Goal: Task Accomplishment & Management: Contribute content

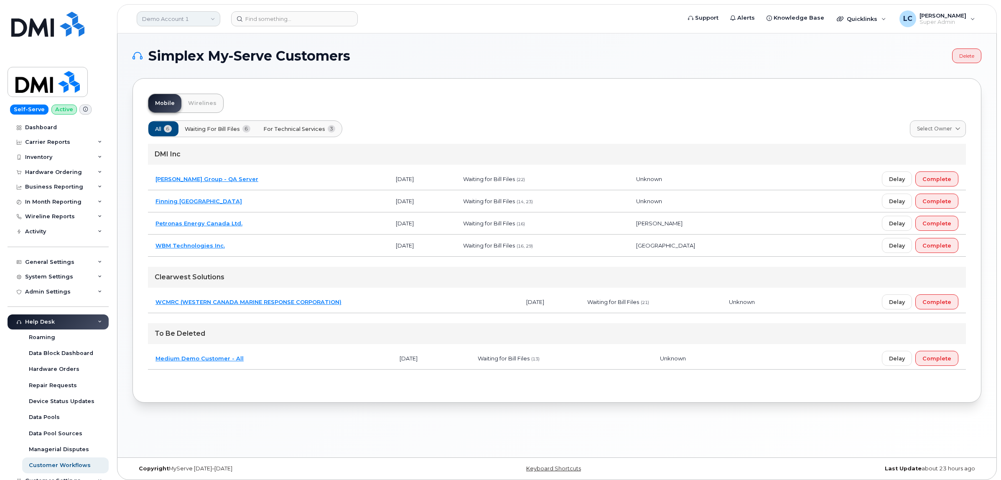
click at [197, 20] on link "Demo Account 1" at bounding box center [179, 18] width 84 height 15
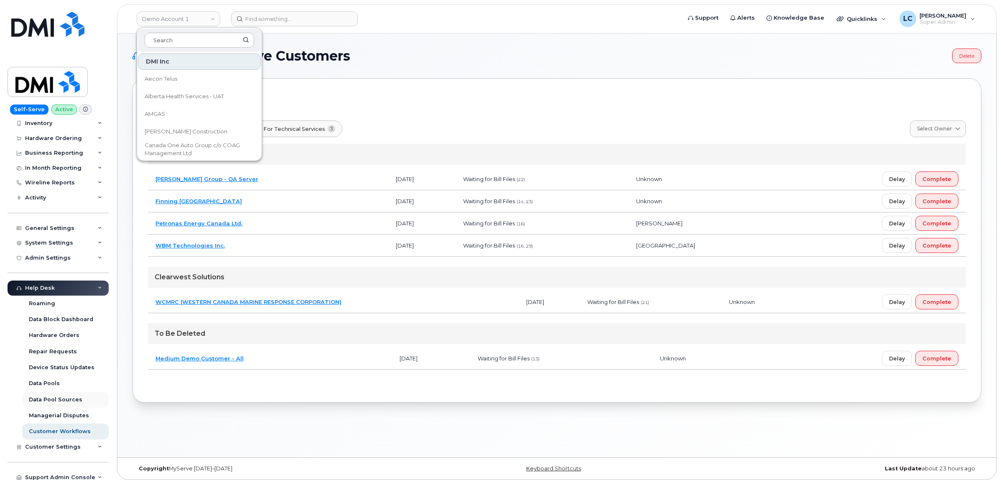
scroll to position [71, 0]
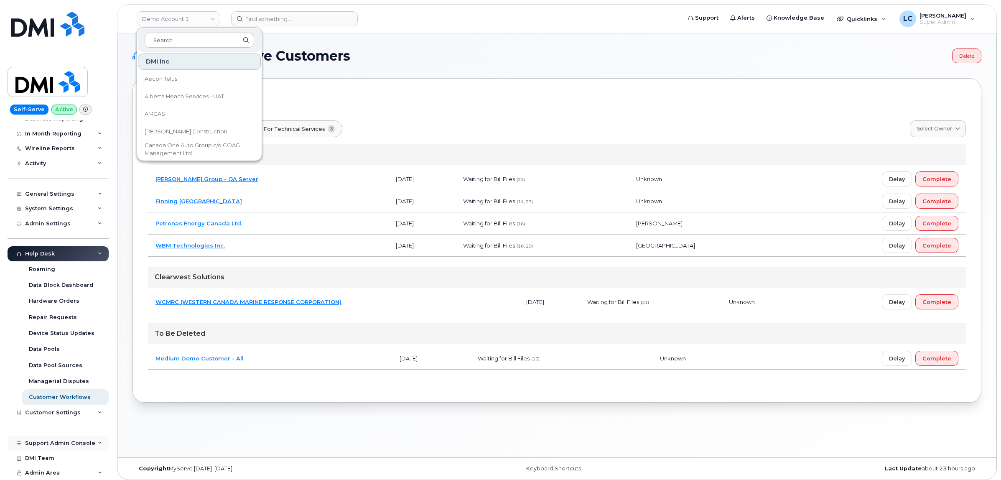
click at [72, 441] on div "Support Admin Console" at bounding box center [60, 443] width 70 height 7
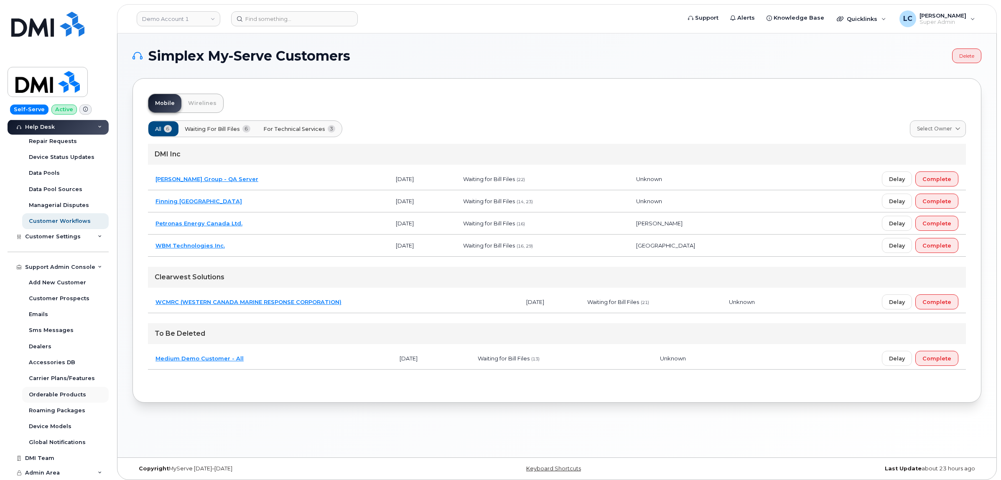
scroll to position [247, 0]
click at [67, 363] on div "Accessories DB" at bounding box center [52, 362] width 46 height 8
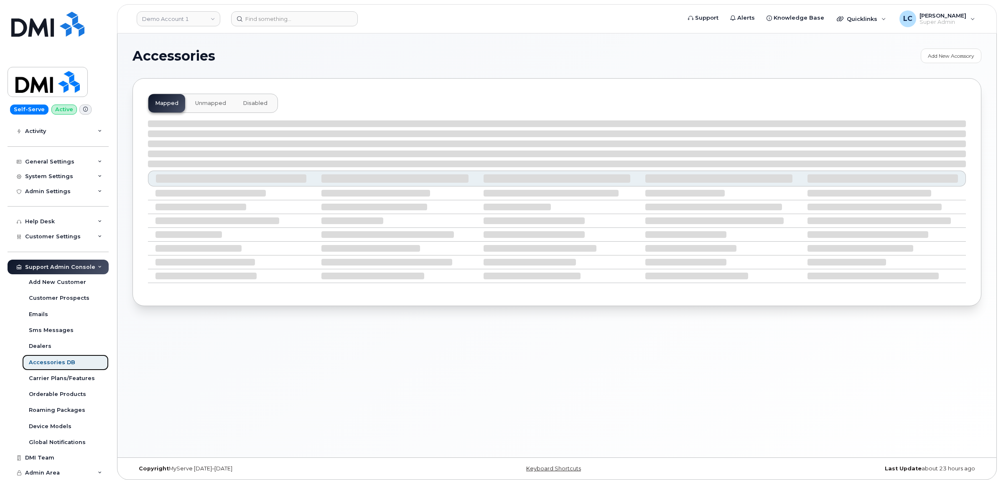
scroll to position [104, 0]
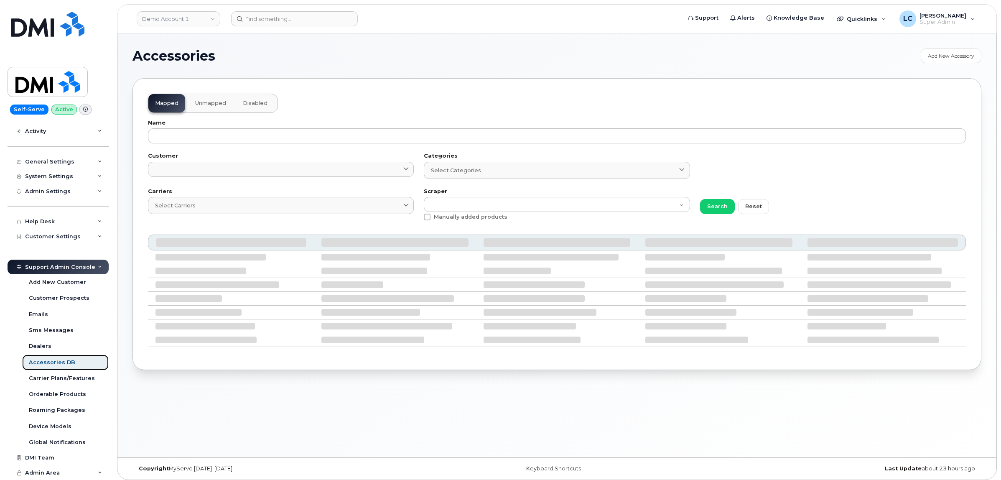
drag, startPoint x: 67, startPoint y: 363, endPoint x: 53, endPoint y: 361, distance: 14.3
click at [53, 361] on div "Accessories DB" at bounding box center [52, 362] width 46 height 8
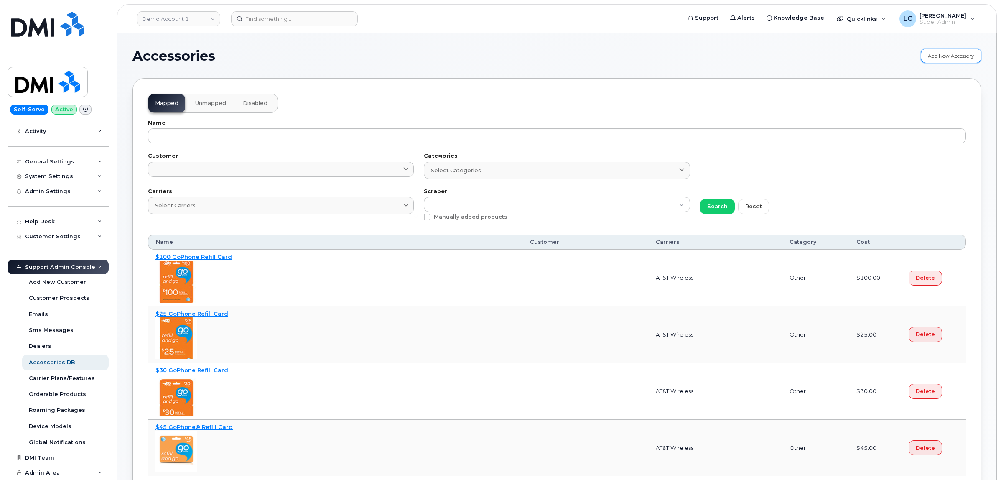
click at [947, 53] on link "Add New Accessory" at bounding box center [950, 55] width 61 height 15
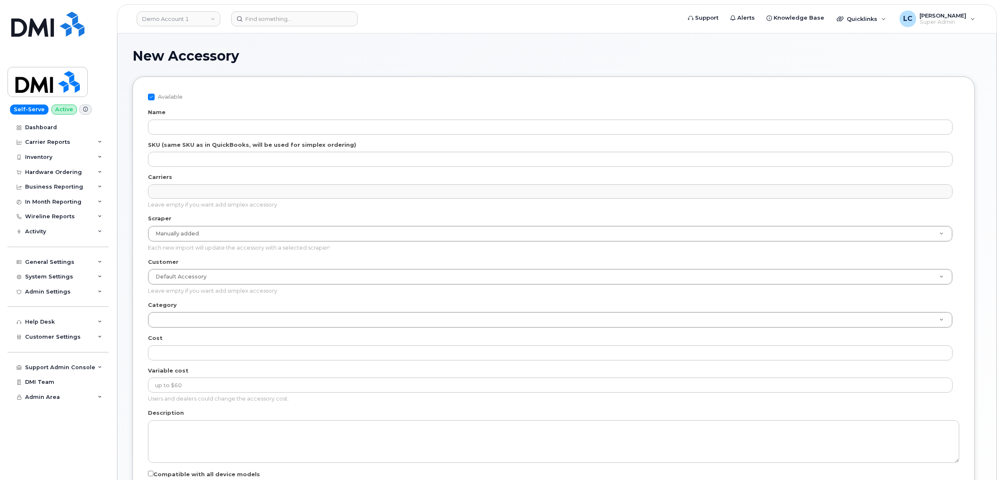
select select
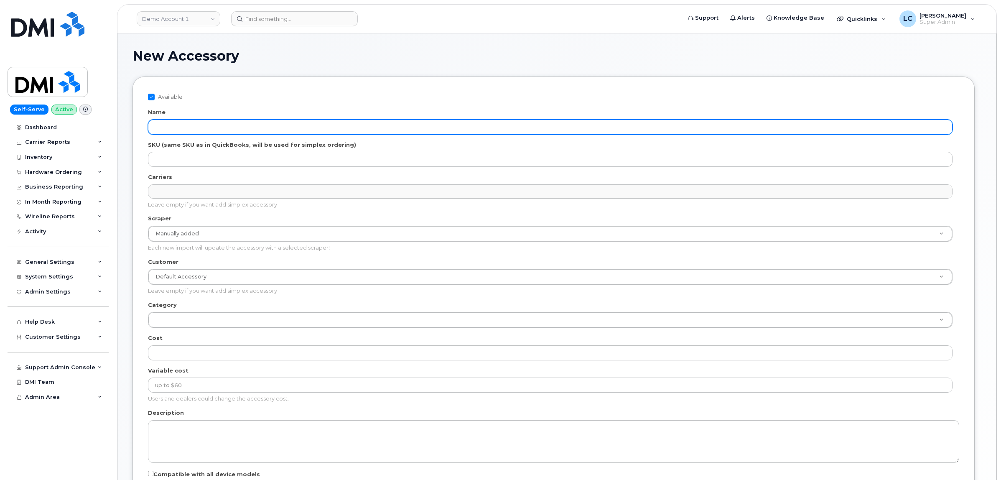
click at [203, 132] on input "Name" at bounding box center [550, 126] width 804 height 15
click at [264, 128] on input "Name" at bounding box center [550, 126] width 804 height 15
paste input "iPhone 16 Pro Otterbox Fre MagSafe Case - Black"
click at [152, 126] on input "iPhone 16 Pro Otterbox Fre MagSafe Case - Black" at bounding box center [550, 126] width 804 height 15
click at [157, 126] on input "iPhone 16 Pro Otterbox Fre MagSafe Case - Black" at bounding box center [550, 126] width 804 height 15
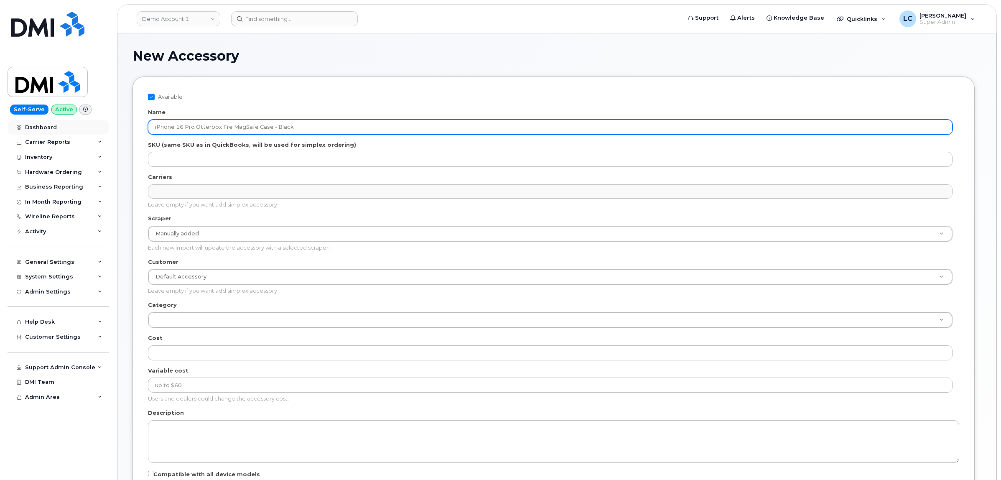
drag, startPoint x: 298, startPoint y: 126, endPoint x: 8, endPoint y: 132, distance: 289.6
click at [117, 130] on div "Demo Account 1 Support Alerts Knowledge Base Quicklinks Suspend / Cancel Device…" at bounding box center [556, 323] width 879 height 581
paste input "(LifeProof Case)"
type input "iPhone 16 Pro Otterbox Fre MagSafe Case - Black (LifeProof Case)"
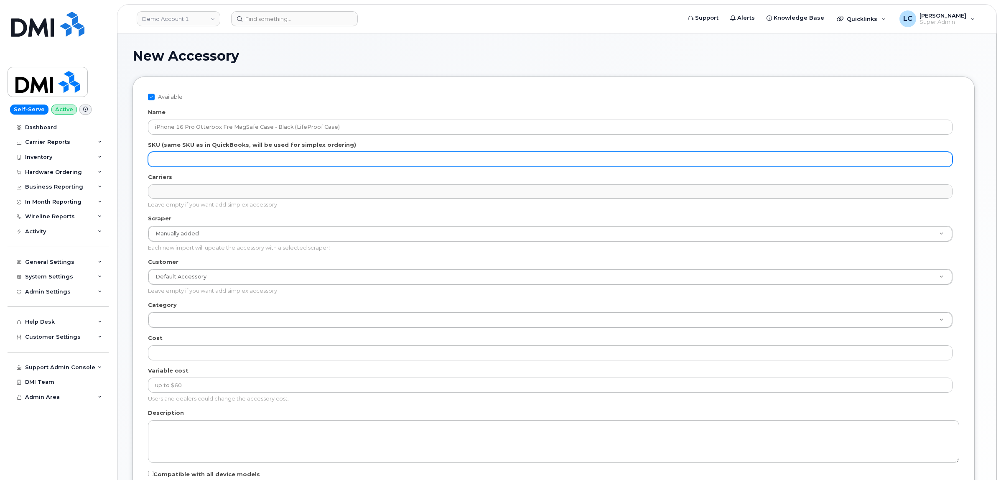
click at [194, 160] on input "SKU (same SKU as in QuickBooks, will be used for simplex ordering)" at bounding box center [550, 159] width 804 height 15
paste input "15-12999"
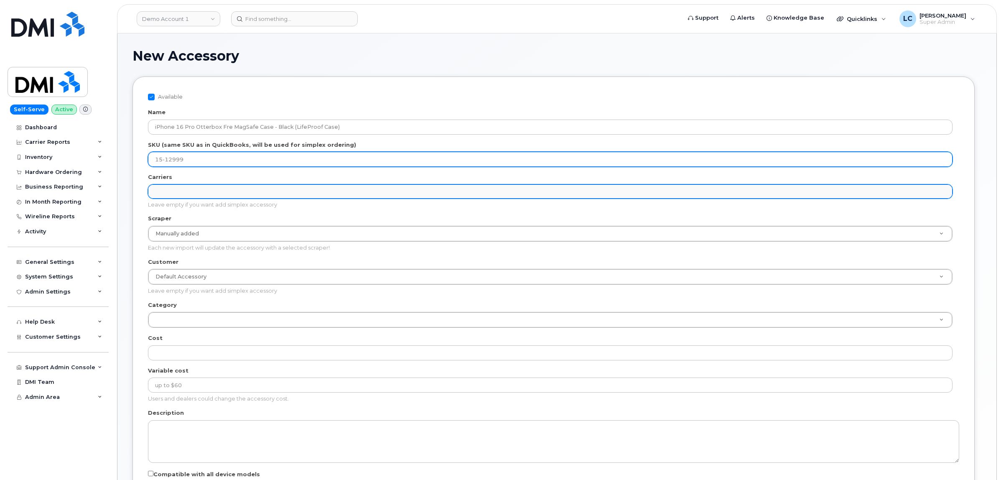
type input "15-12999"
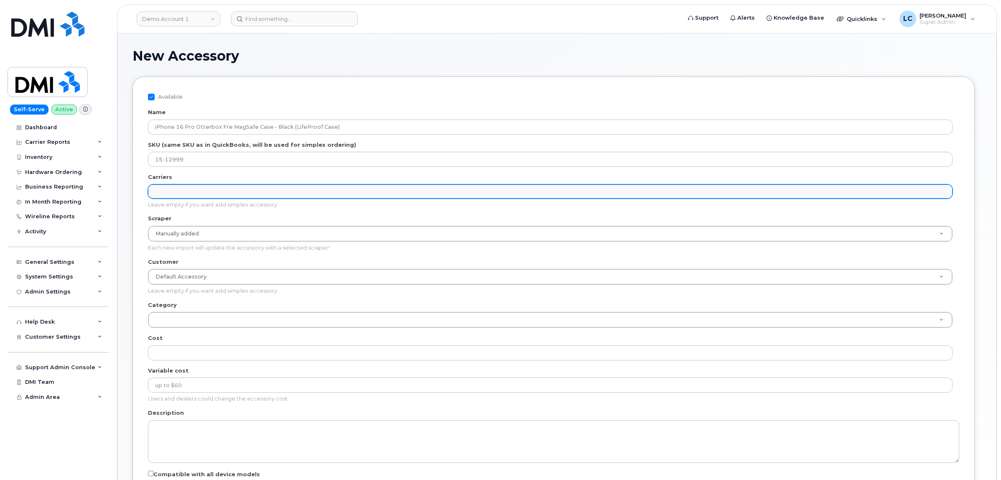
click at [198, 189] on ul "Carriers" at bounding box center [549, 191] width 803 height 13
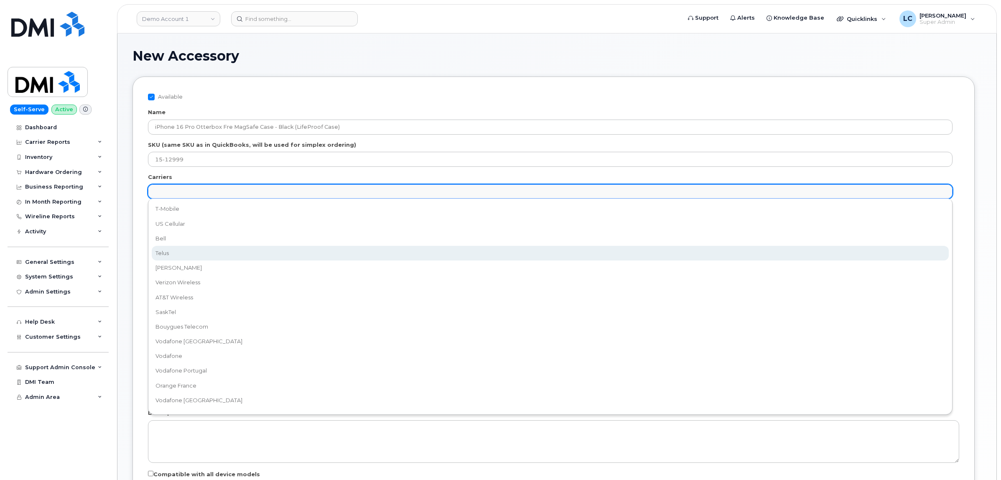
select select "2"
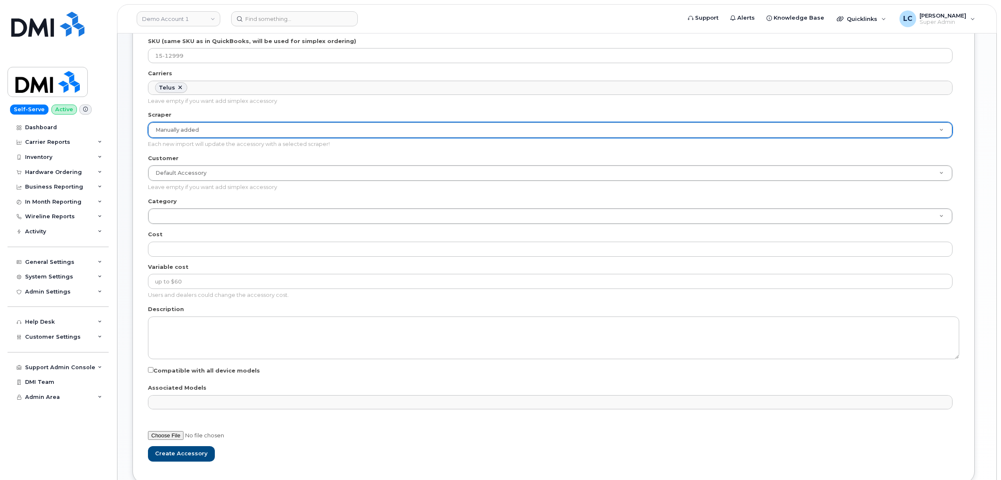
scroll to position [104, 0]
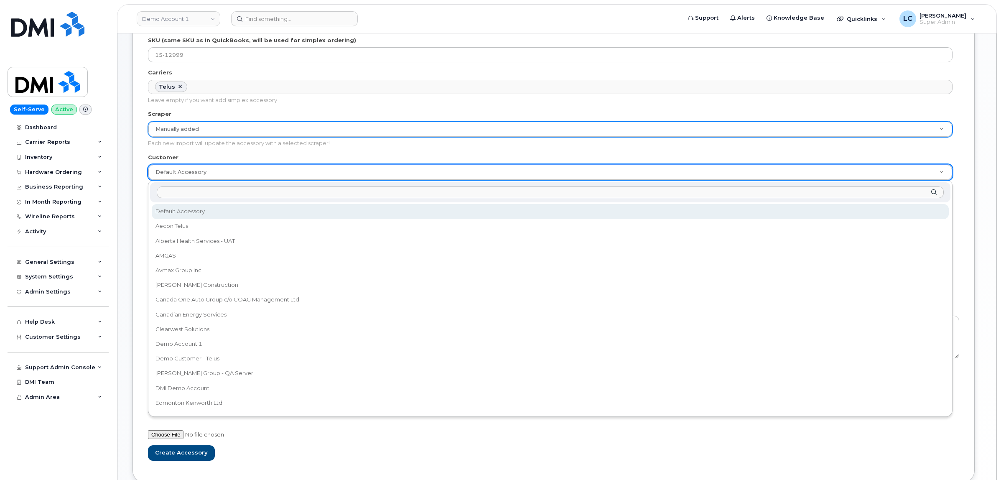
click at [218, 191] on input "Customer" at bounding box center [550, 192] width 786 height 12
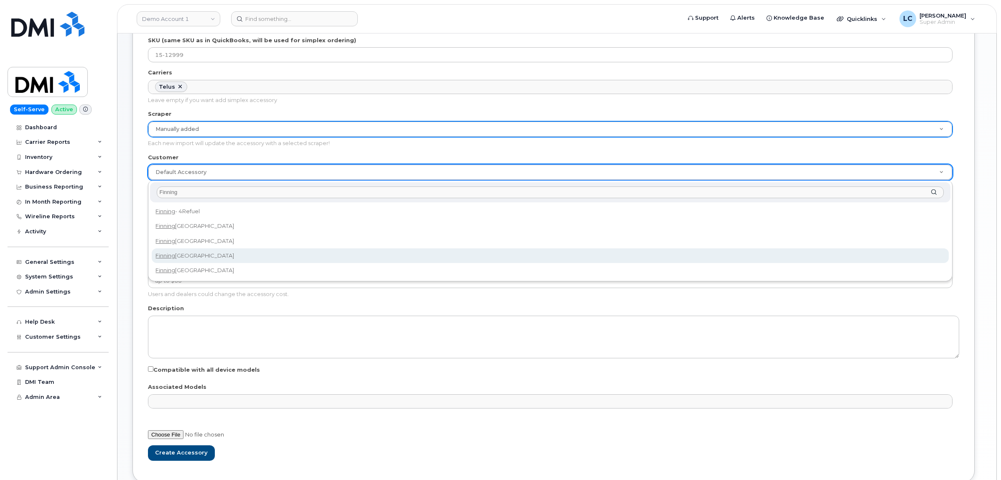
type input "Finning"
select select "19b9ee49-6ee6-44c4-b131-31e411ce2374"
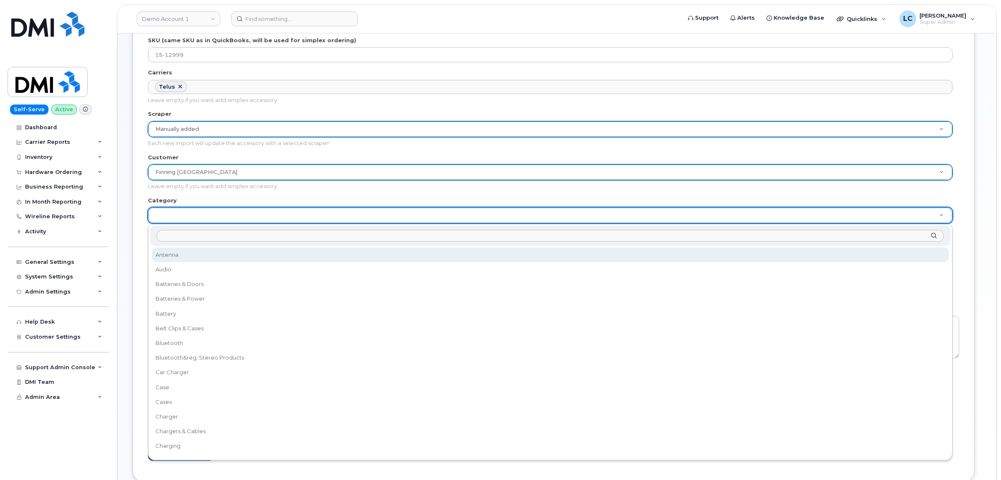
click at [214, 235] on input "Category" at bounding box center [550, 236] width 786 height 12
type input "H"
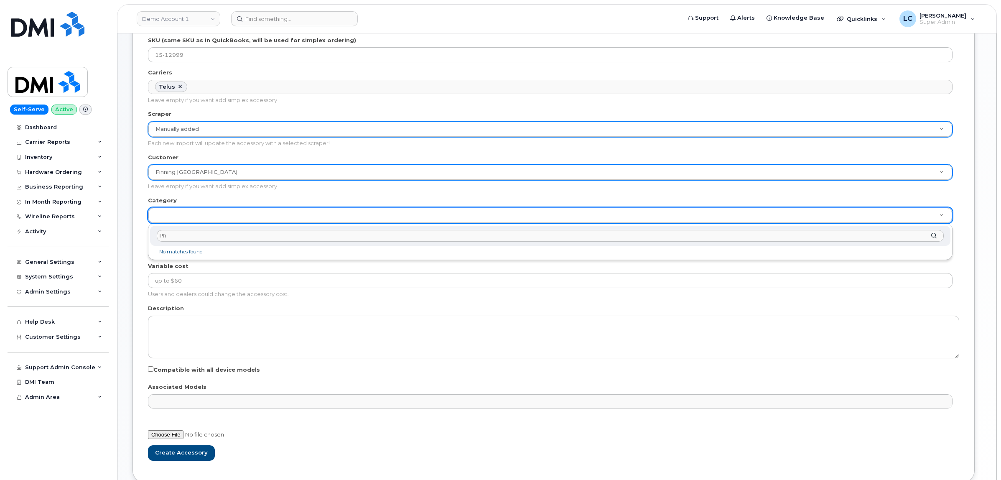
type input "P"
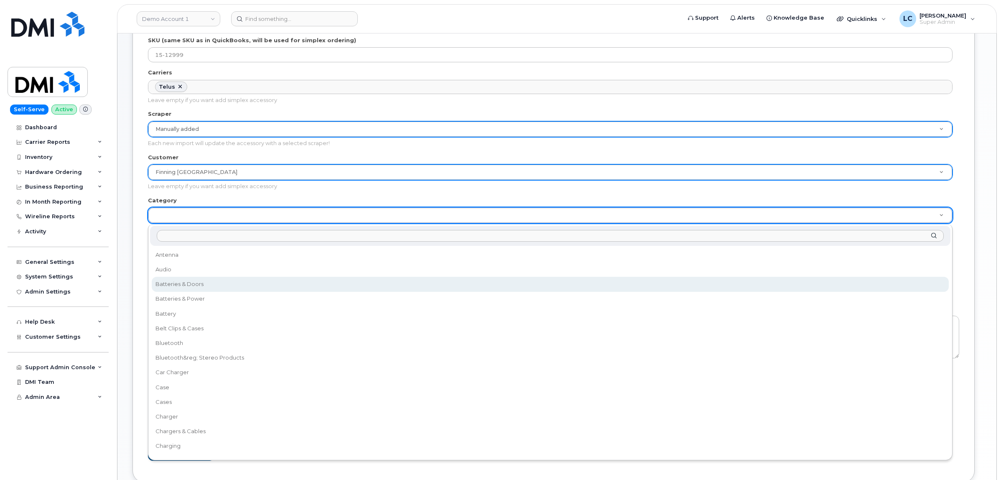
click at [183, 233] on input "Category" at bounding box center [550, 236] width 786 height 12
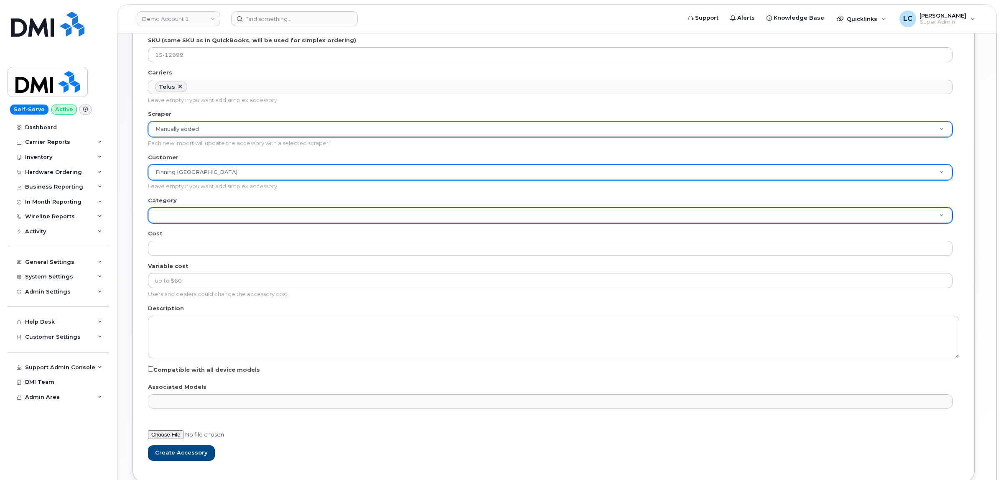
click at [197, 209] on div "Category Category Antenna Audio Batteries & Doors Batteries & Power Battery Bel…" at bounding box center [553, 209] width 811 height 27
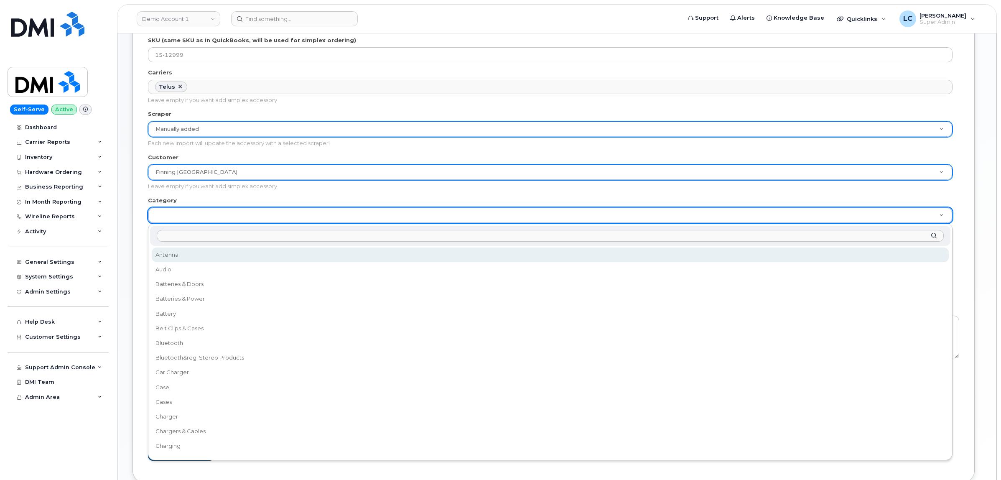
click at [198, 233] on input "Category" at bounding box center [550, 236] width 786 height 12
type input "case"
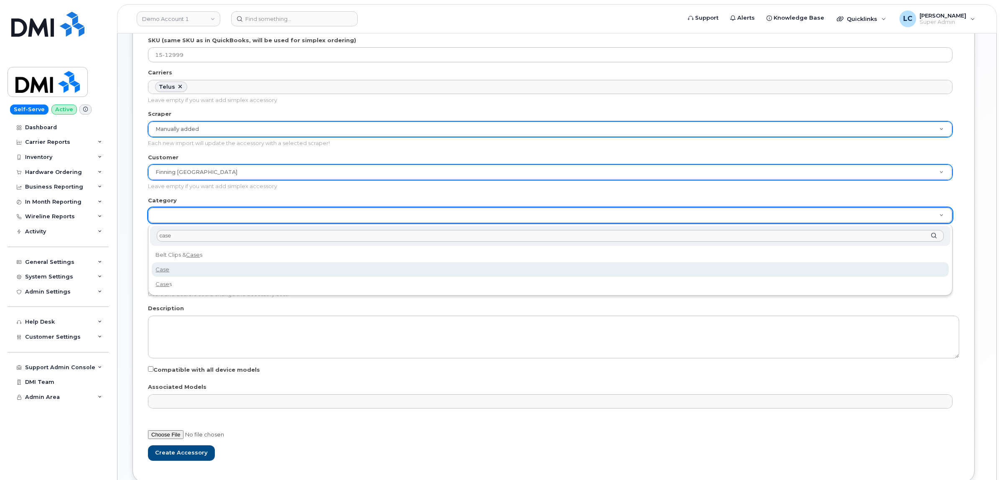
select select "Case"
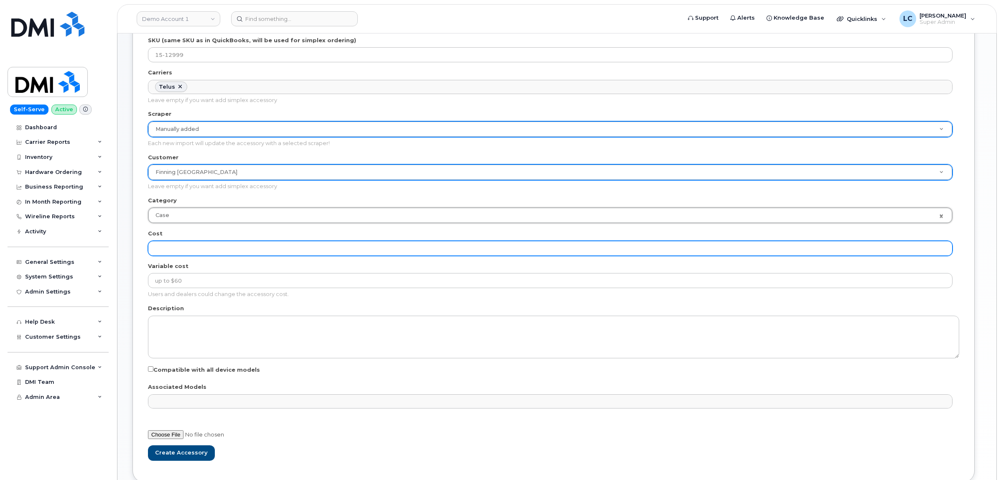
click at [206, 247] on input "Cost" at bounding box center [550, 248] width 804 height 15
click at [216, 244] on input "Cost" at bounding box center [550, 248] width 804 height 15
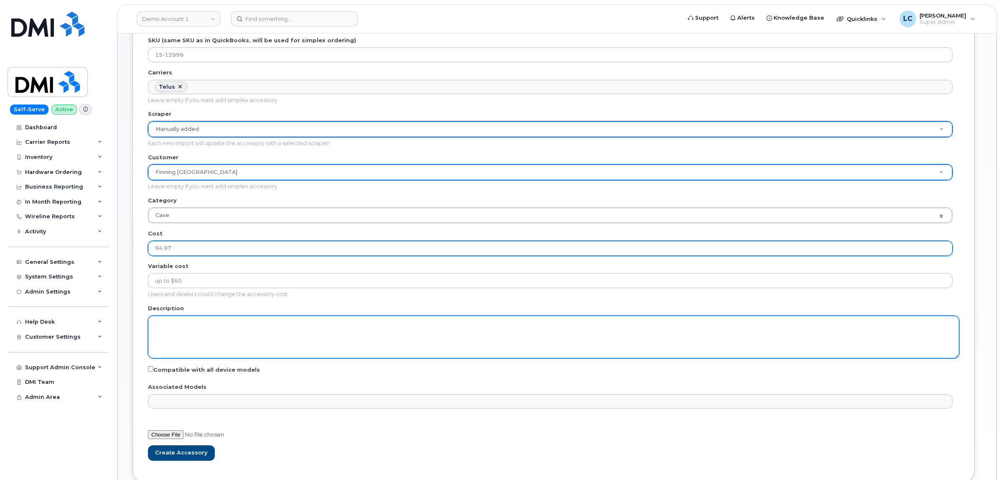
type input "94.97"
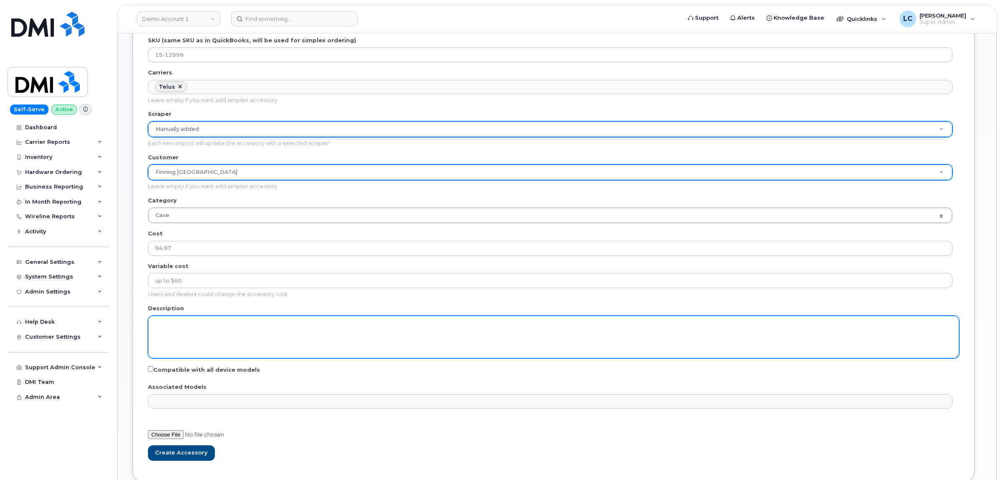
click at [209, 330] on textarea "Description" at bounding box center [553, 336] width 811 height 43
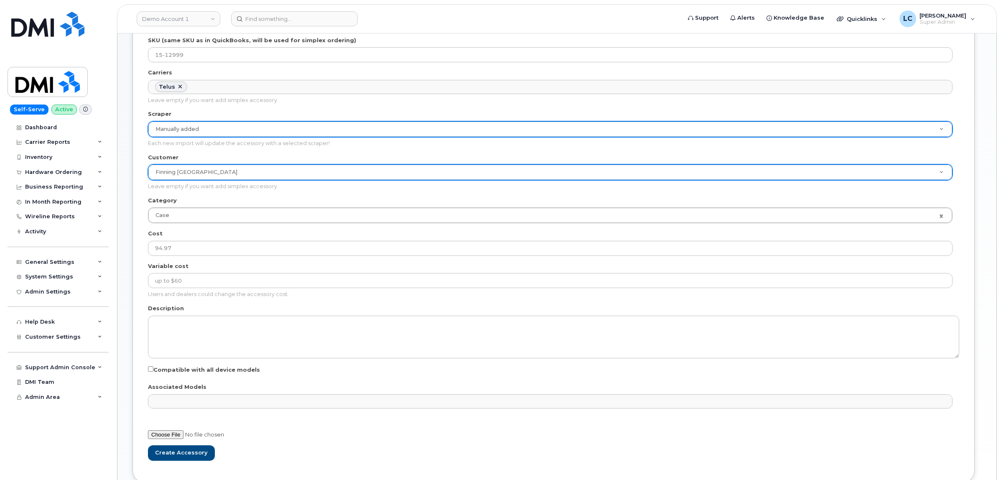
click at [190, 400] on ul "Associated Models" at bounding box center [549, 400] width 803 height 13
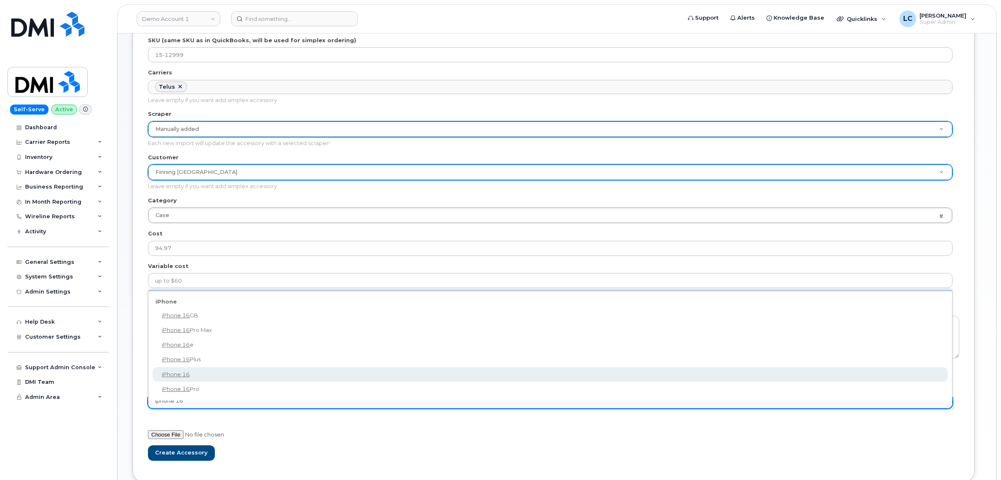
type input "iphone 16"
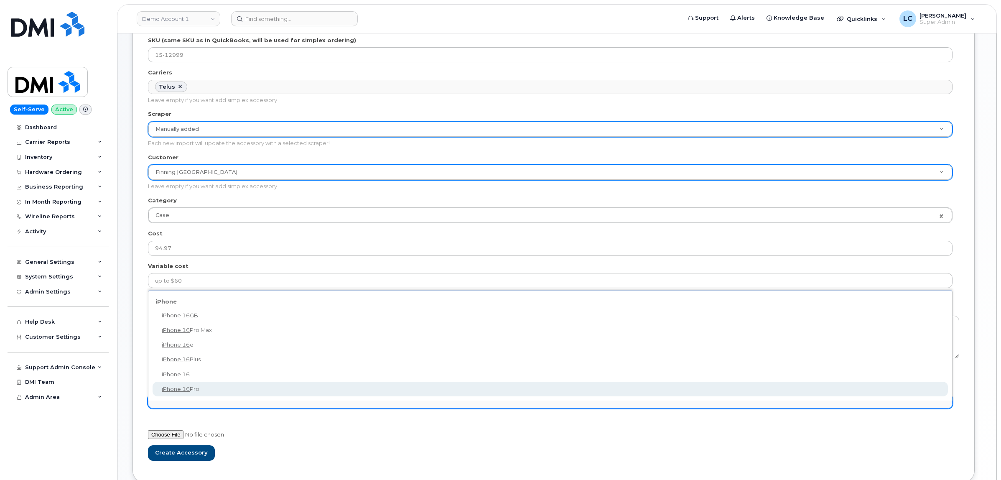
select select "2862"
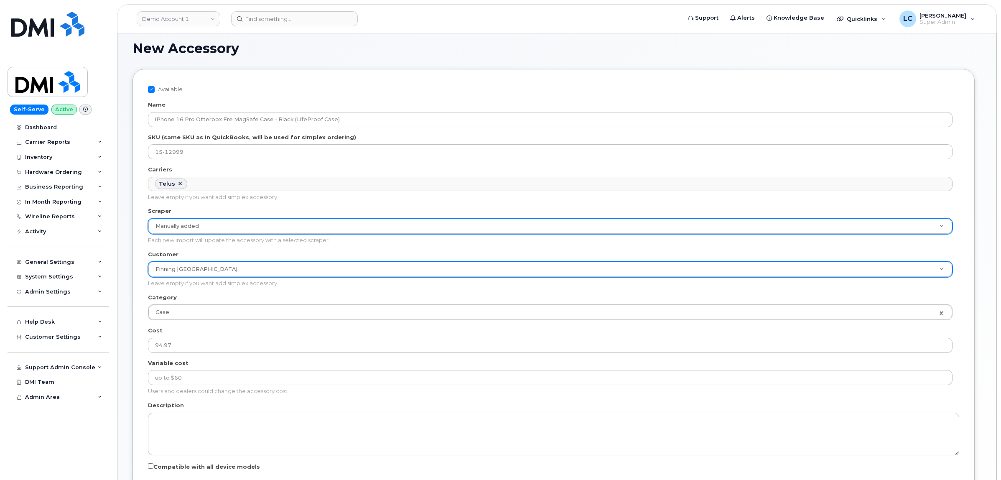
scroll to position [0, 0]
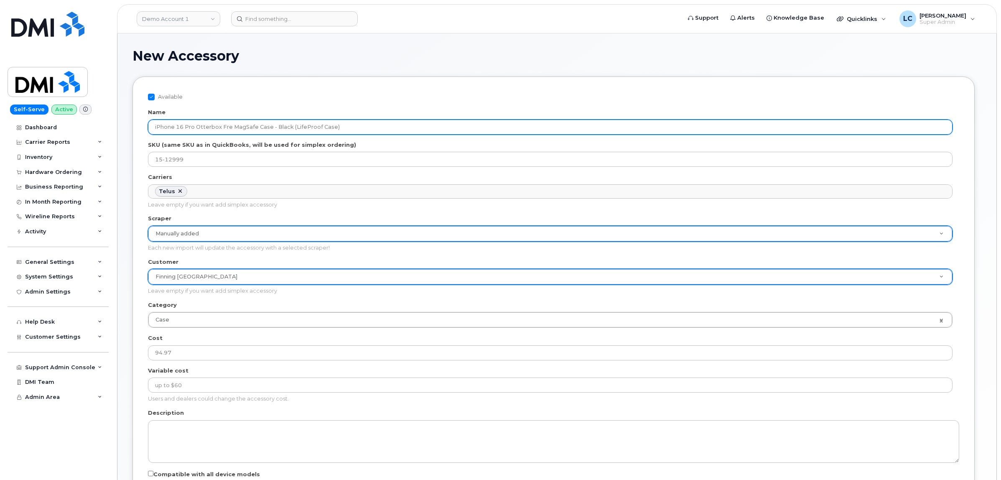
drag, startPoint x: 352, startPoint y: 123, endPoint x: 101, endPoint y: 116, distance: 251.2
click at [117, 116] on div "Demo Account 1 Support Alerts Knowledge Base Quicklinks Suspend / Cancel Device…" at bounding box center [556, 323] width 879 height 581
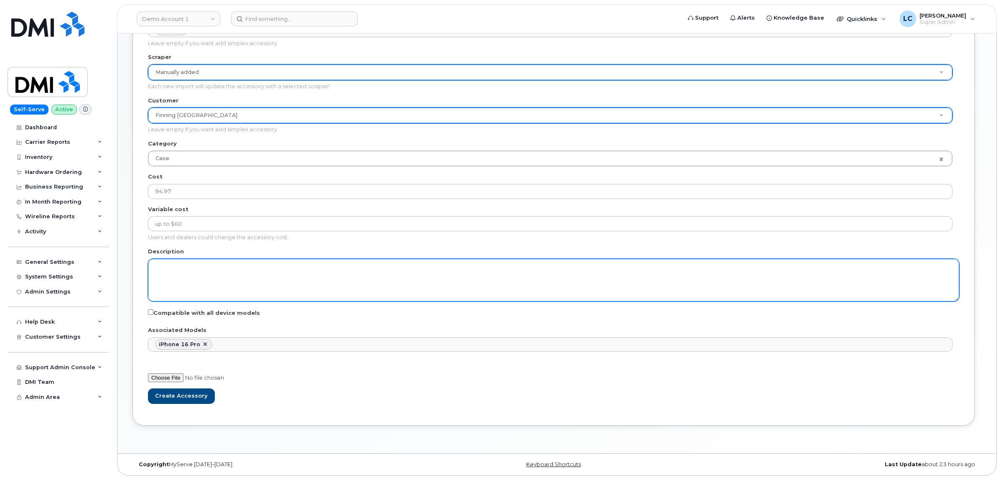
scroll to position [163, 0]
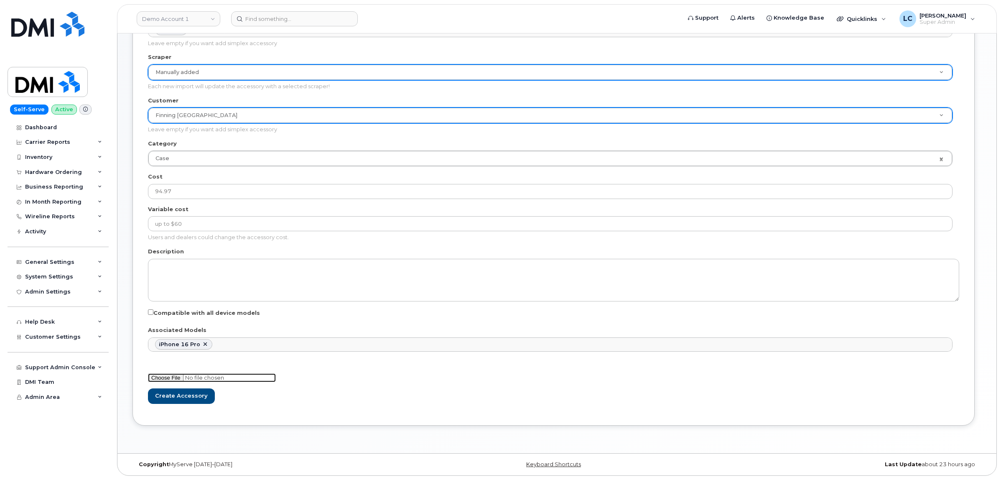
click at [176, 379] on input "file" at bounding box center [212, 377] width 128 height 9
type input "C:\fakepath\fre-iphc24-black-1.png"
click at [187, 397] on input "Create Accessory" at bounding box center [181, 395] width 67 height 15
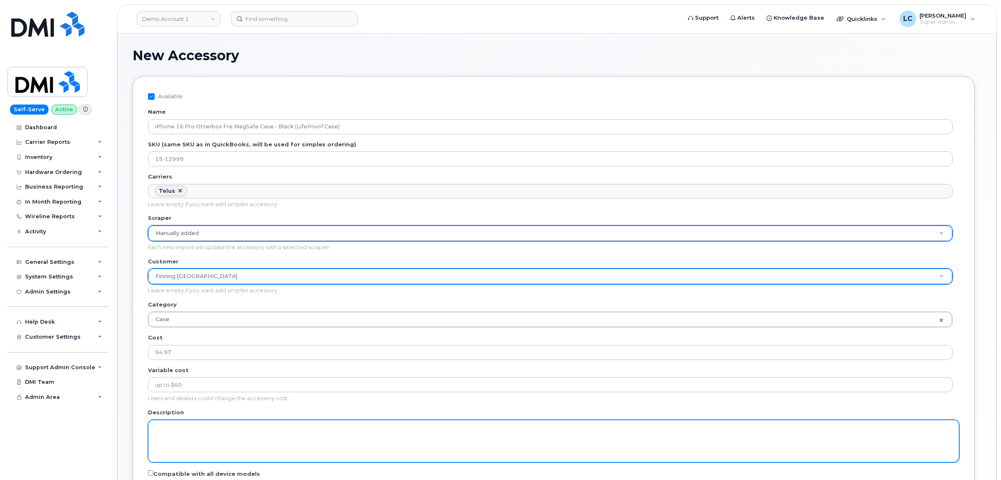
scroll to position [0, 0]
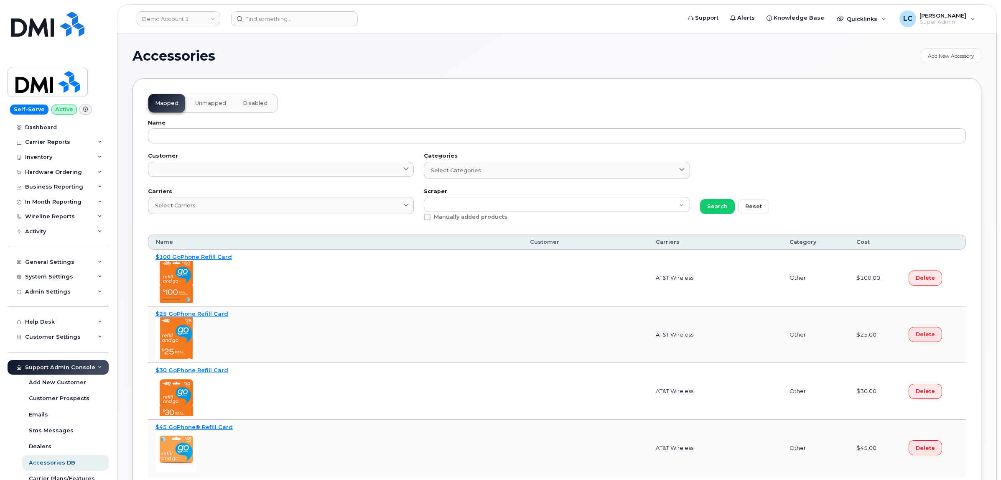
click at [377, 51] on h1 "Accessories" at bounding box center [524, 55] width 784 height 13
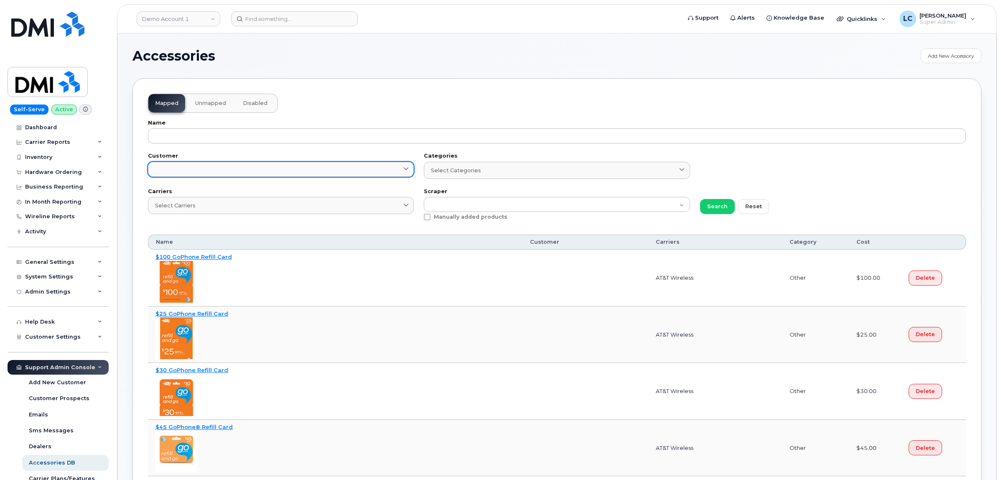
click at [344, 169] on link at bounding box center [281, 169] width 266 height 15
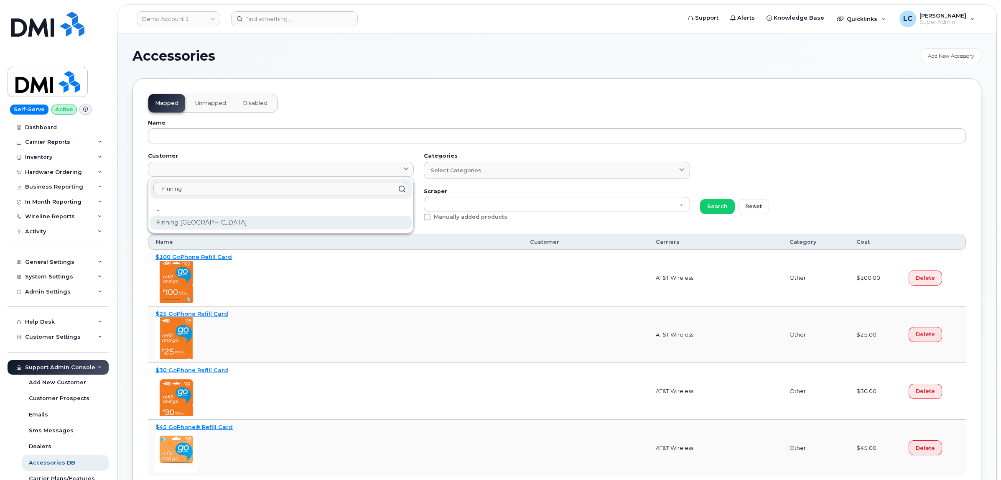
type input "Finning"
click at [237, 221] on div "Finning [GEOGRAPHIC_DATA]" at bounding box center [281, 223] width 262 height 14
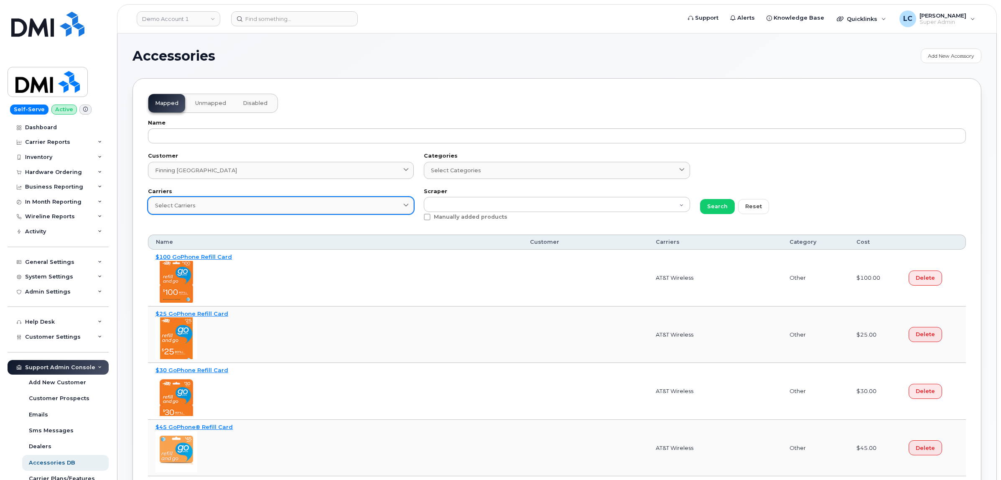
click at [248, 210] on link "Select Carriers" at bounding box center [281, 205] width 266 height 17
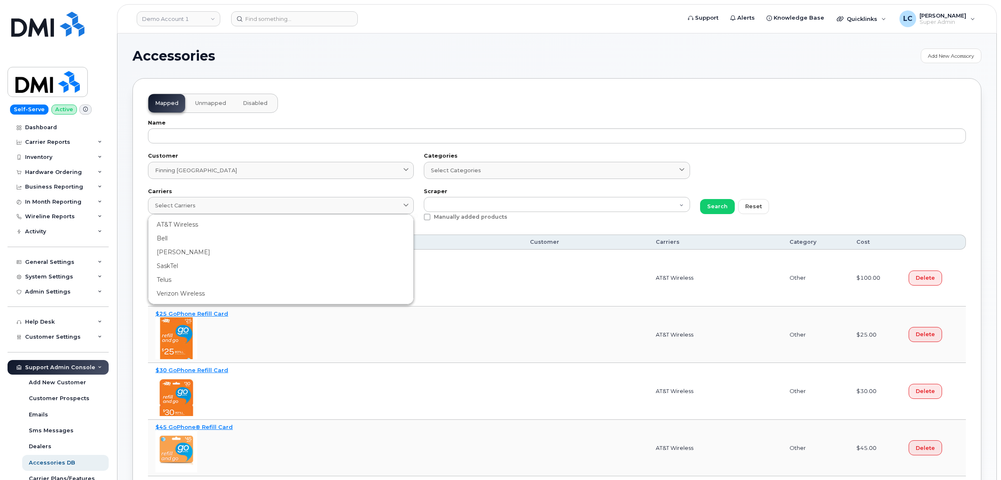
click at [203, 275] on div "Telus" at bounding box center [281, 280] width 262 height 14
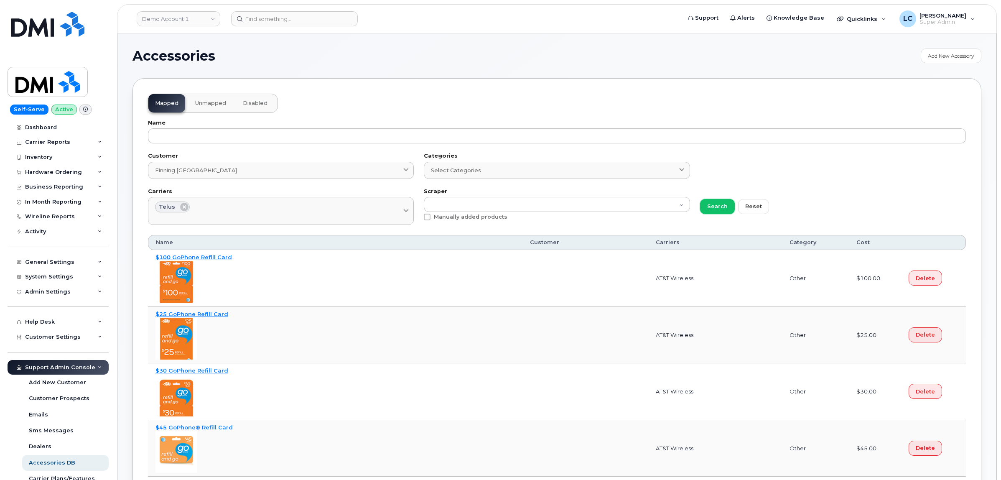
click at [725, 207] on span "Search" at bounding box center [717, 206] width 20 height 8
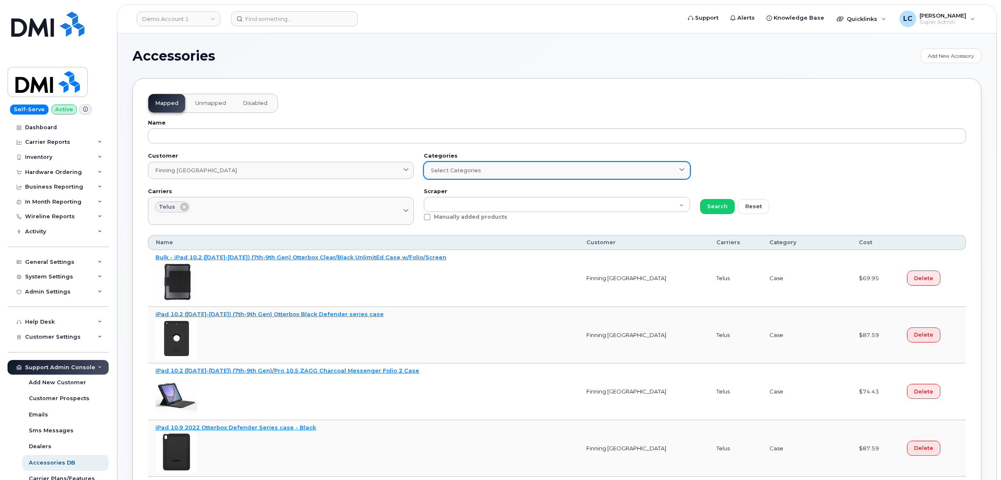
click at [534, 170] on div "Select Categories" at bounding box center [557, 170] width 252 height 8
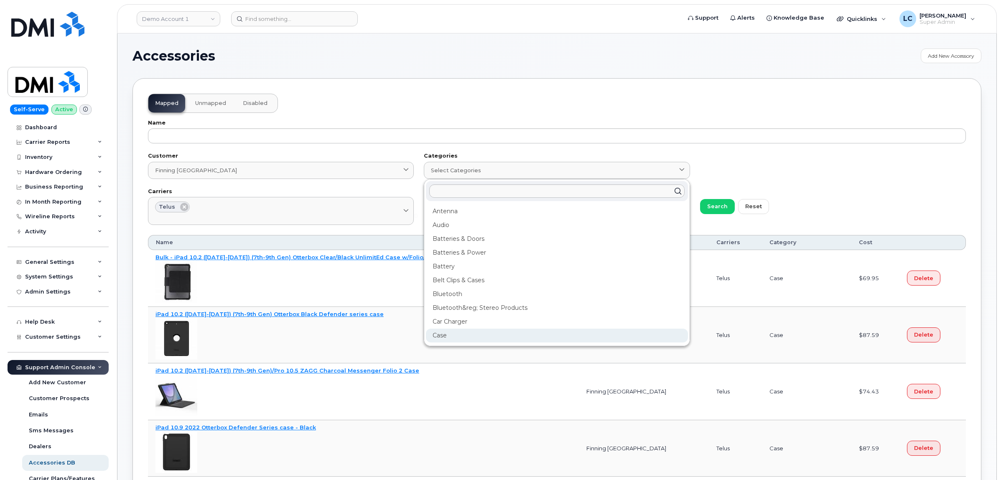
click at [463, 356] on div "Case" at bounding box center [557, 363] width 262 height 14
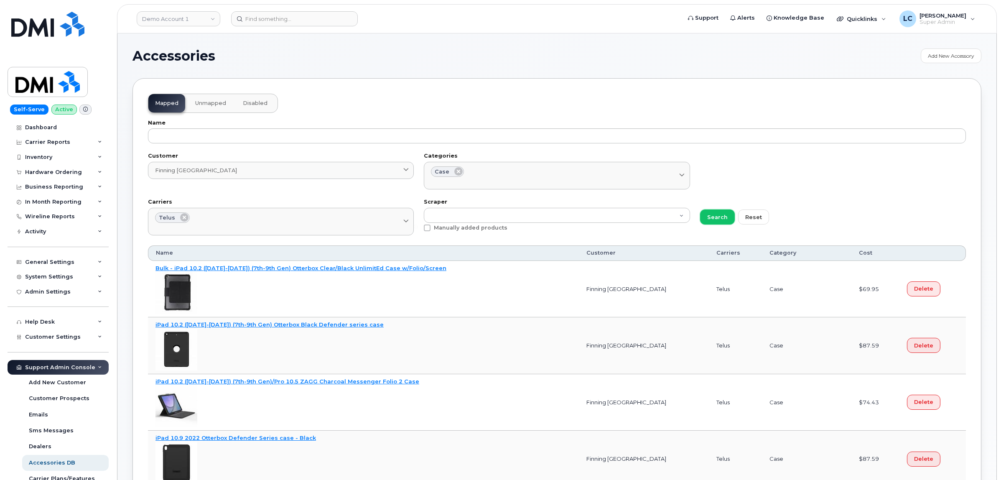
click at [725, 222] on button "Search" at bounding box center [717, 216] width 35 height 15
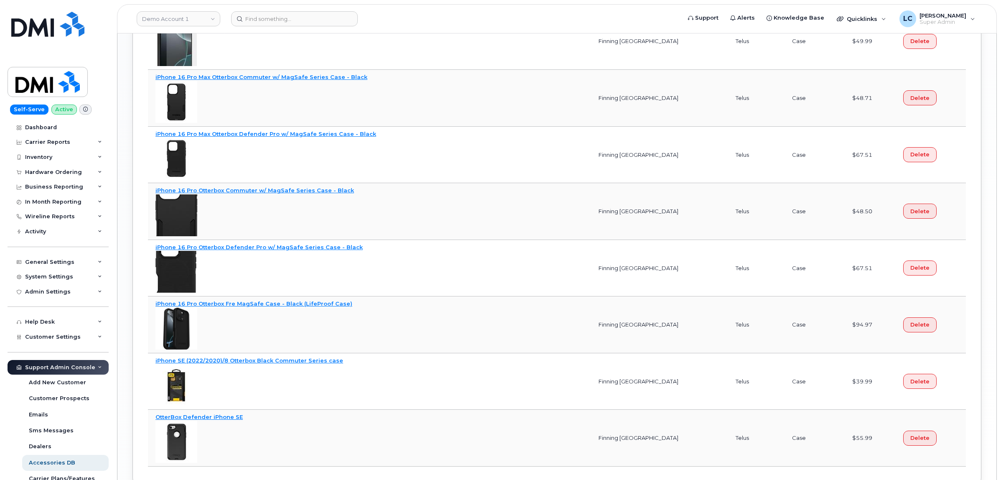
scroll to position [1097, 0]
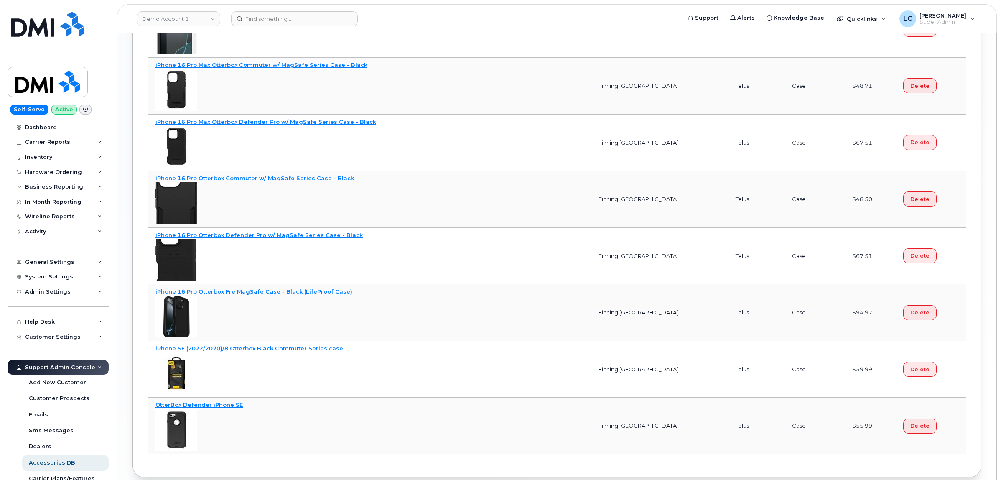
click at [130, 28] on header "Demo Account 1 Support Alerts Knowledge Base Quicklinks Suspend / Cancel Device…" at bounding box center [556, 18] width 879 height 29
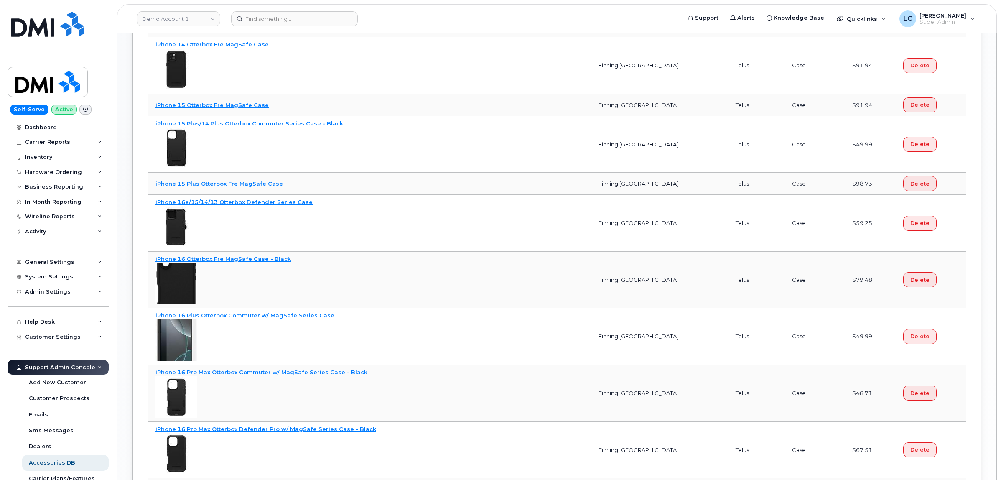
scroll to position [783, 0]
